Goal: Navigation & Orientation: Find specific page/section

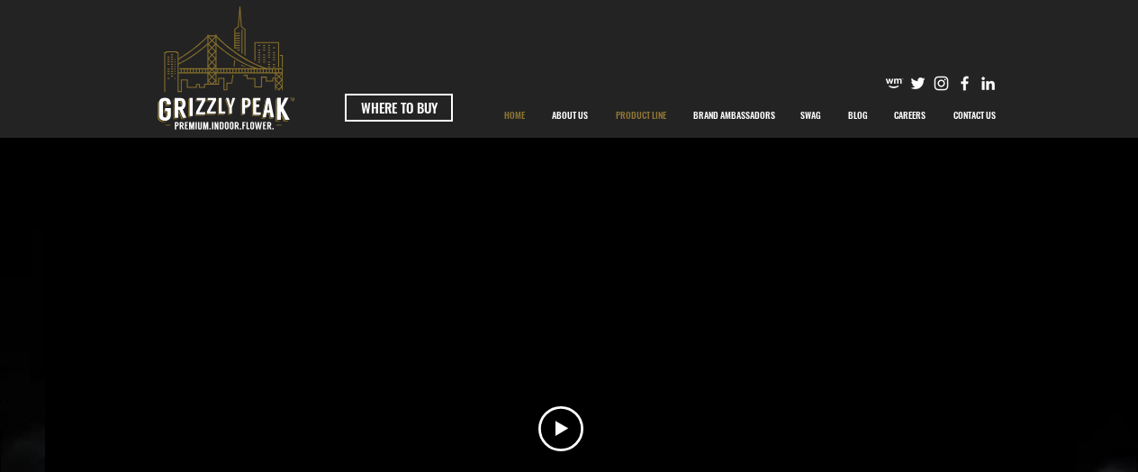
click at [641, 114] on p "PRODUCT LINE" at bounding box center [641, 115] width 68 height 45
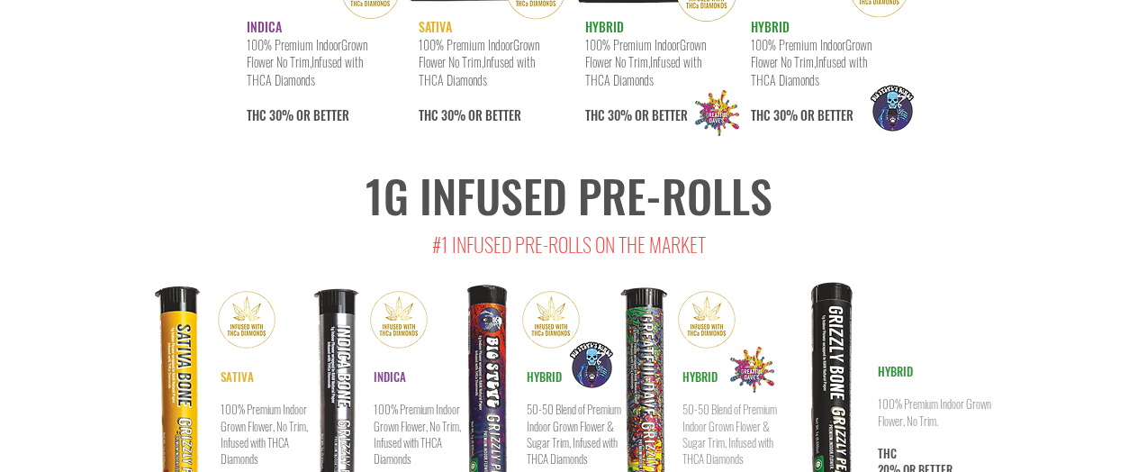
scroll to position [8922, 0]
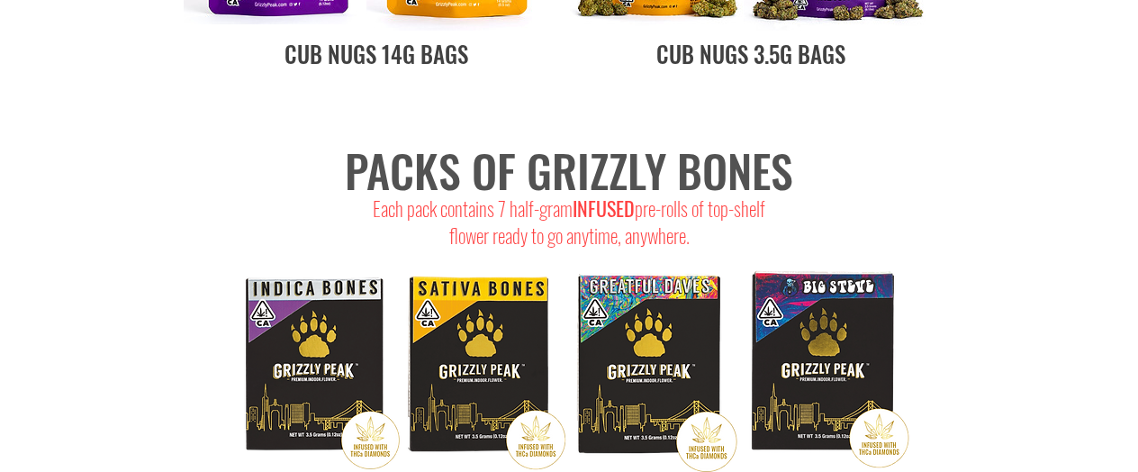
click at [817, 254] on img at bounding box center [829, 365] width 171 height 222
click at [829, 254] on img at bounding box center [829, 365] width 171 height 222
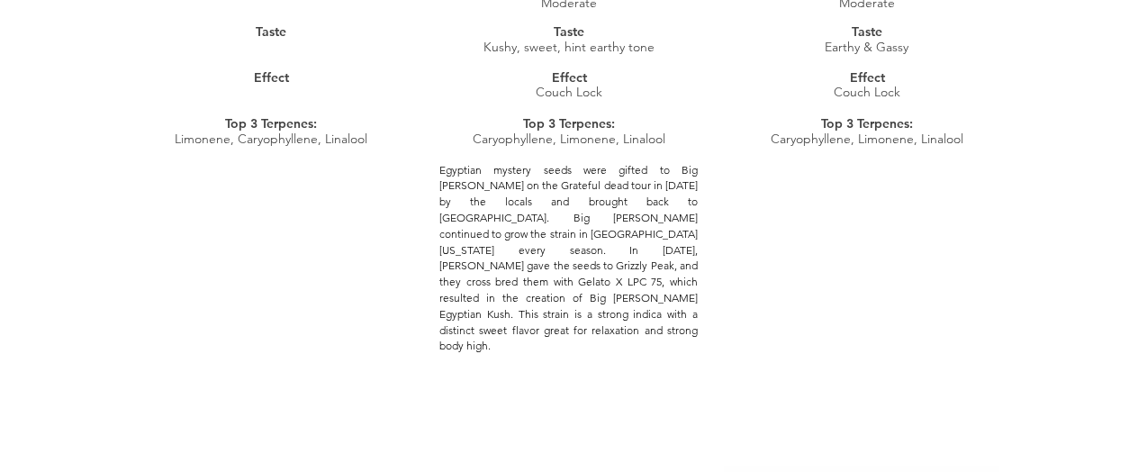
scroll to position [0, 0]
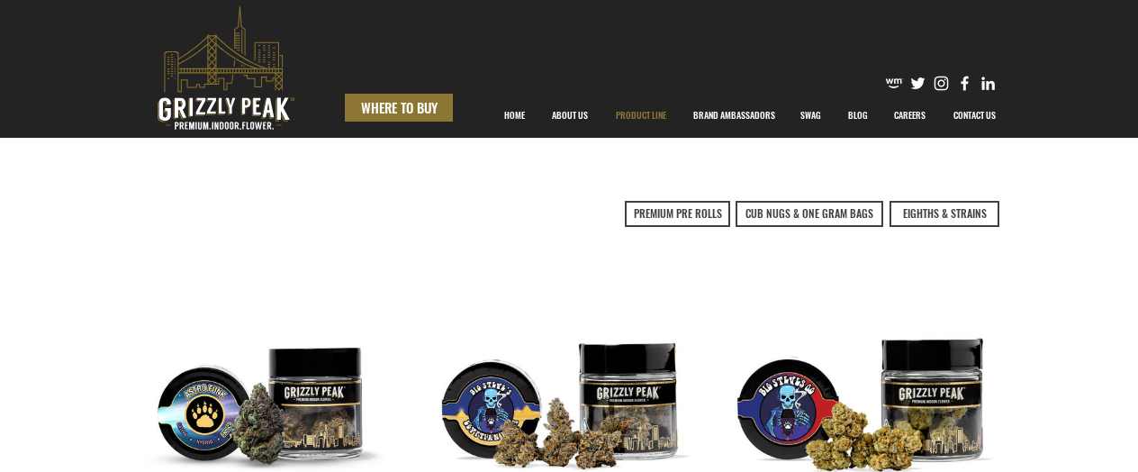
click at [390, 98] on span "WHERE TO BUY" at bounding box center [399, 107] width 77 height 19
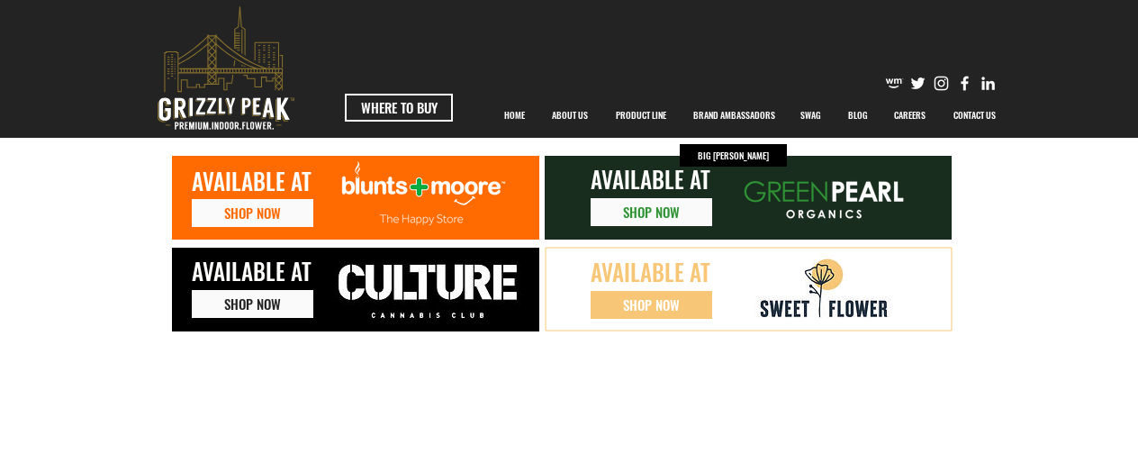
click at [737, 113] on p "BRAND AMBASSADORS" at bounding box center [734, 115] width 100 height 45
click at [741, 149] on p "BIG [PERSON_NAME]" at bounding box center [733, 155] width 80 height 23
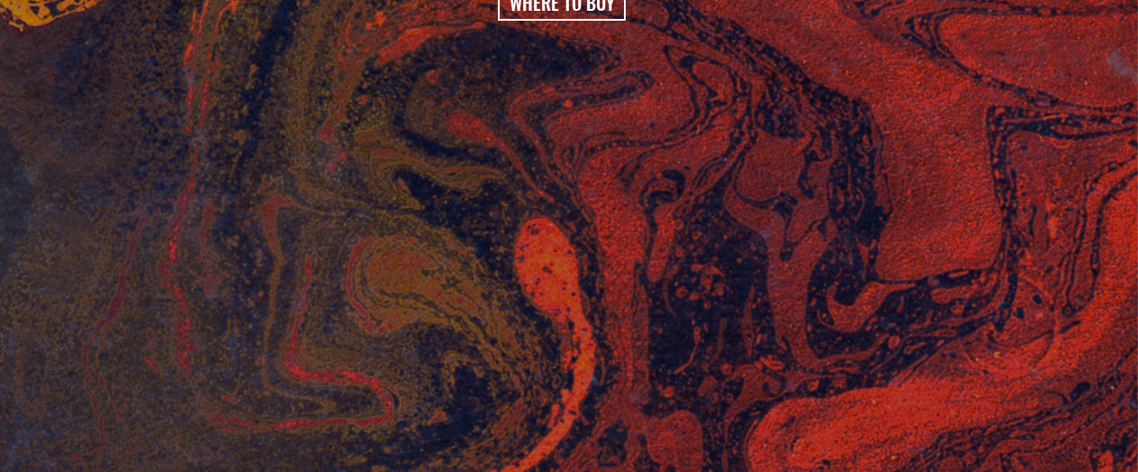
scroll to position [3601, 0]
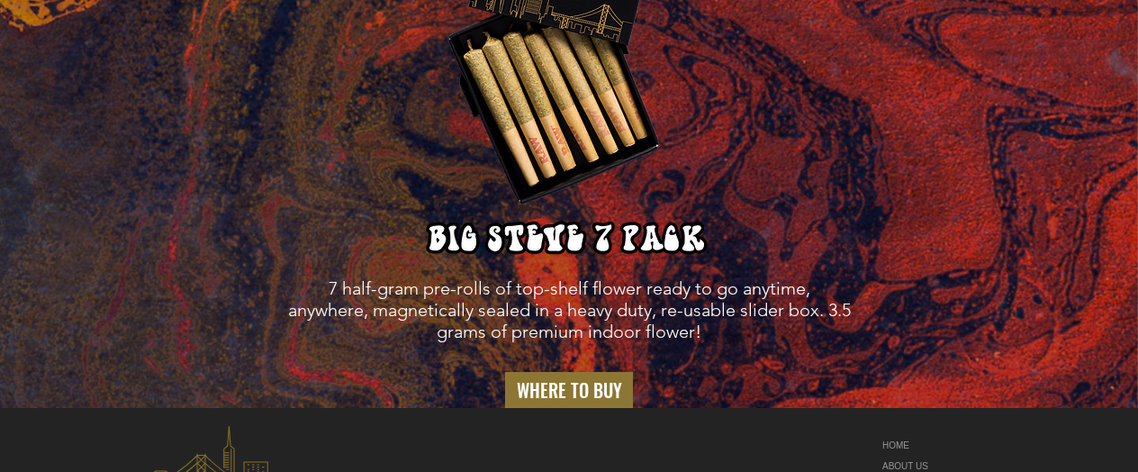
click at [596, 377] on span "WHERE TO BUY" at bounding box center [569, 389] width 105 height 25
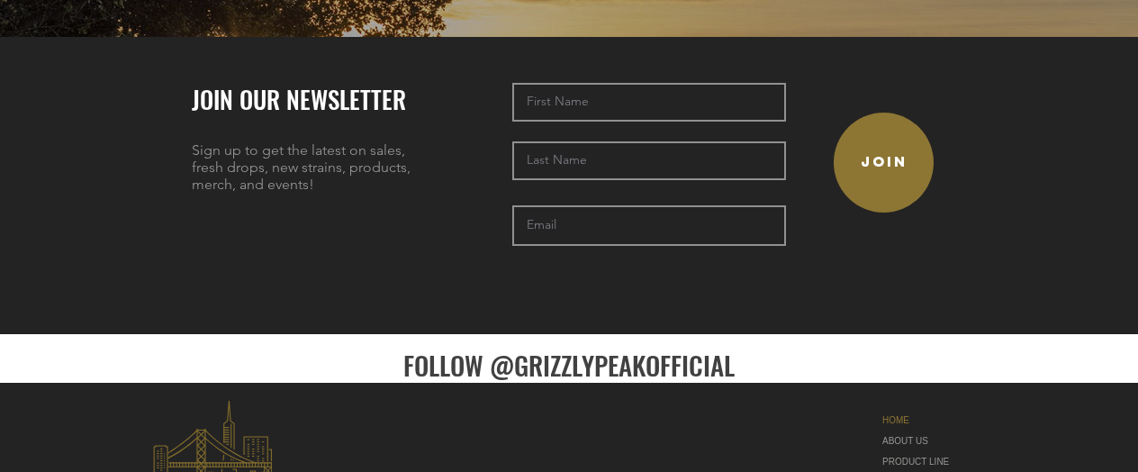
scroll to position [4337, 0]
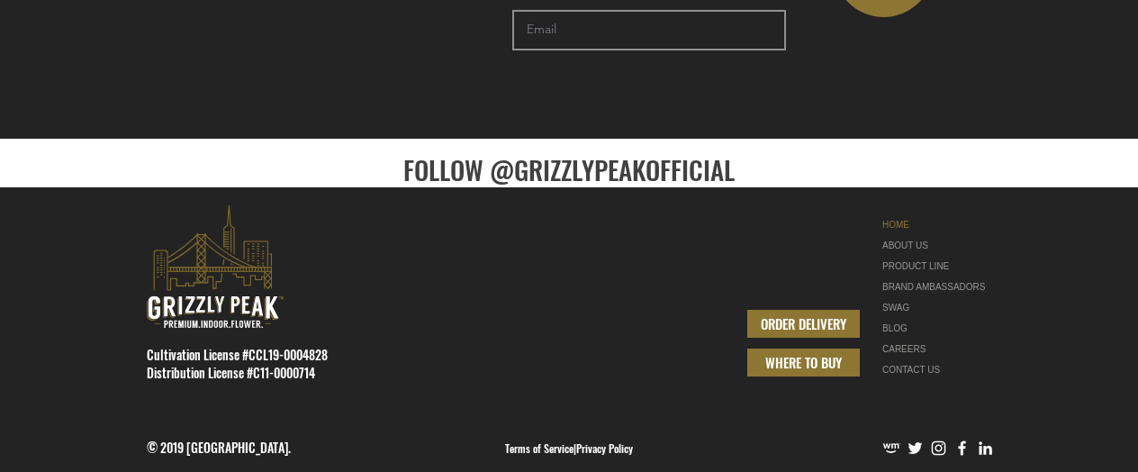
click at [816, 353] on span "WHERE TO BUY" at bounding box center [803, 362] width 77 height 19
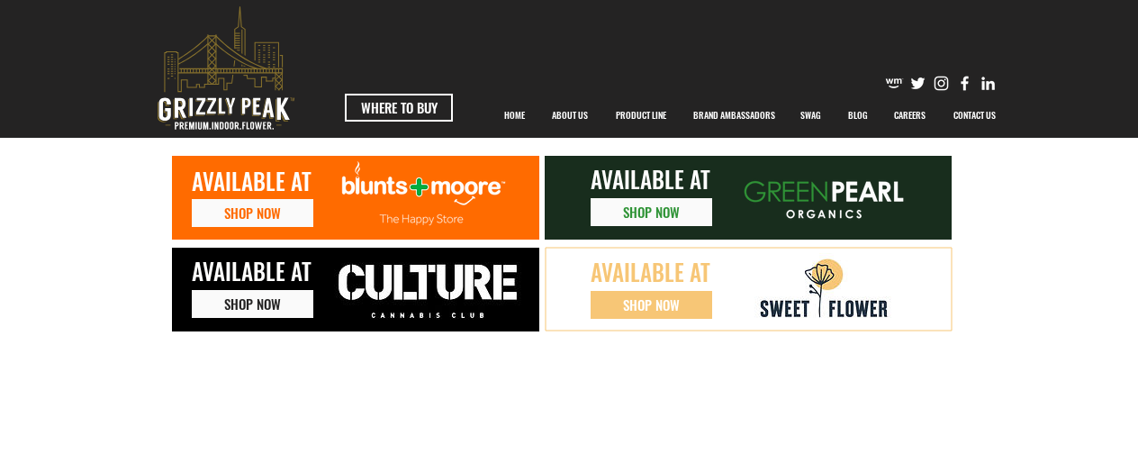
drag, startPoint x: 741, startPoint y: 221, endPoint x: 727, endPoint y: 219, distance: 13.6
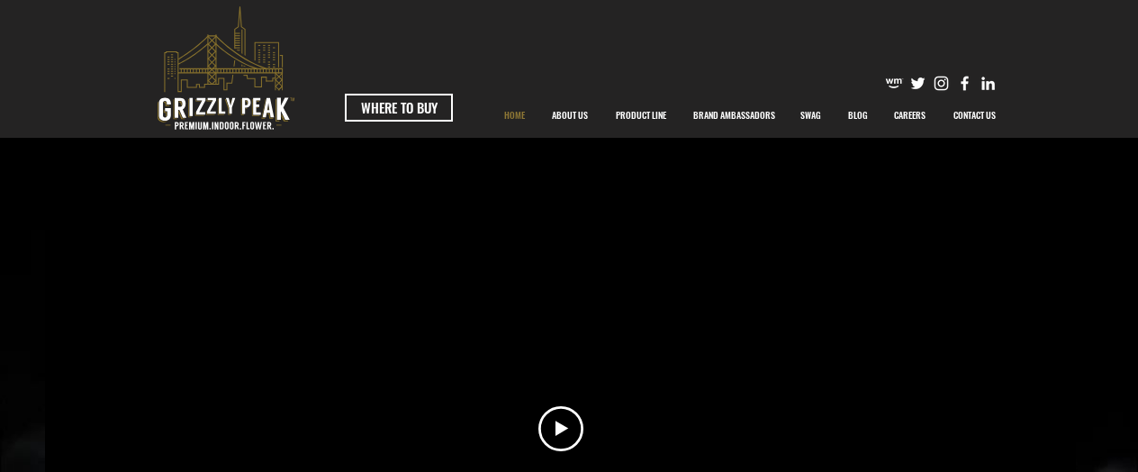
scroll to position [3601, 0]
